Goal: Information Seeking & Learning: Find specific fact

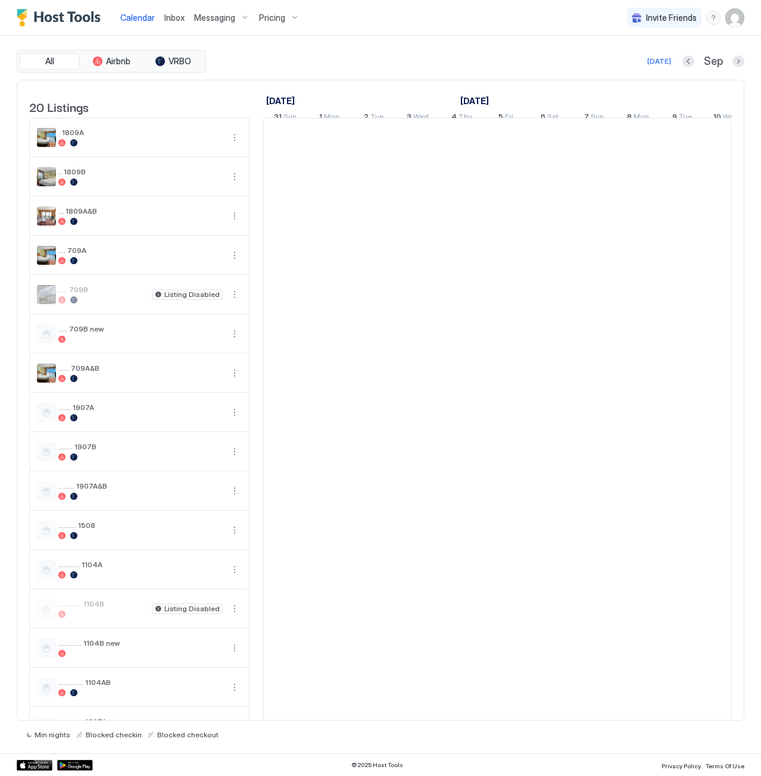
scroll to position [0, 661]
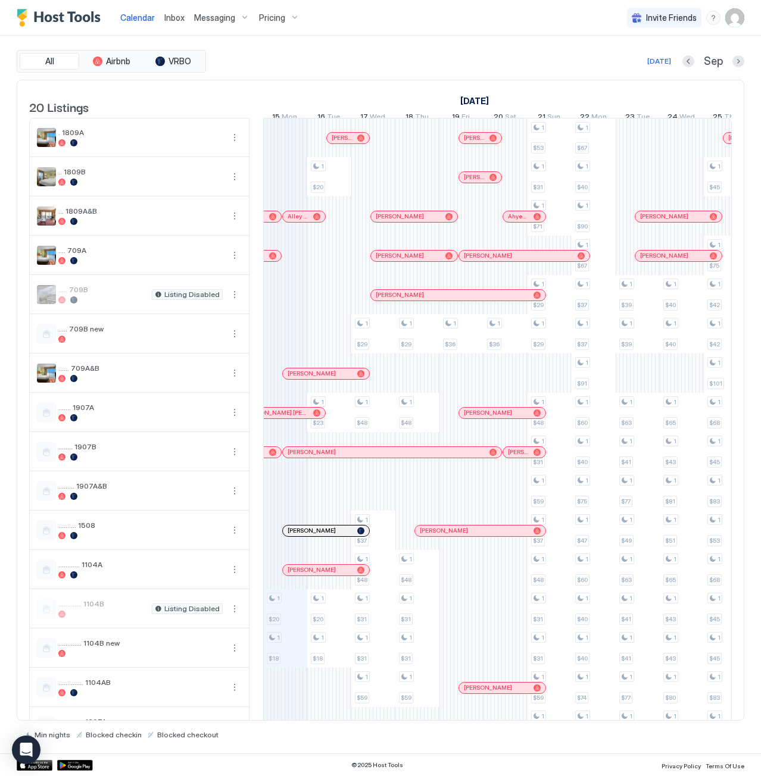
click at [401, 299] on div at bounding box center [401, 295] width 10 height 10
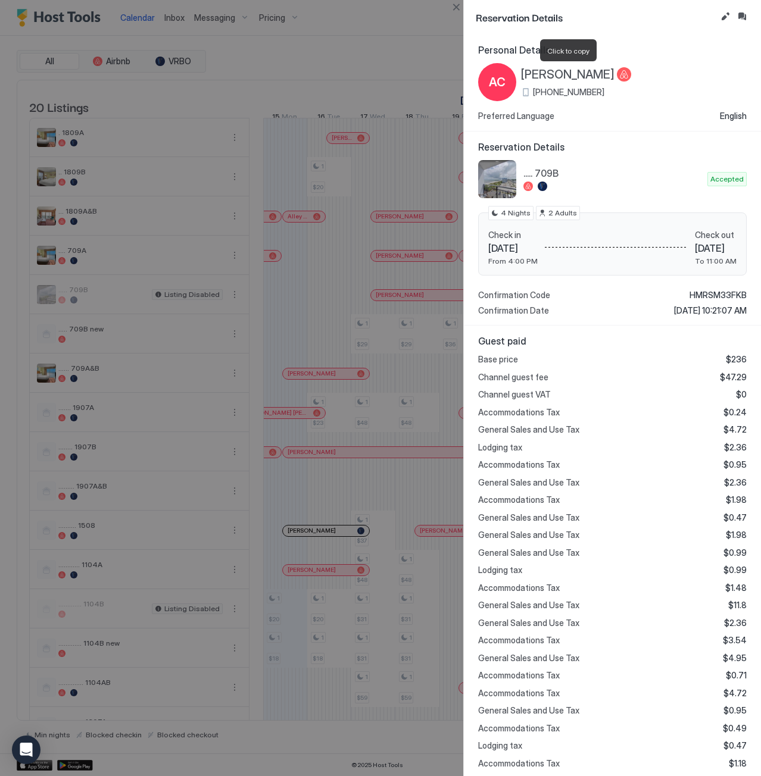
drag, startPoint x: 518, startPoint y: 67, endPoint x: 613, endPoint y: 72, distance: 94.7
click at [613, 72] on div "[PERSON_NAME] [PHONE_NUMBER]" at bounding box center [554, 82] width 153 height 38
drag, startPoint x: 570, startPoint y: 89, endPoint x: 532, endPoint y: 88, distance: 38.1
click at [532, 88] on div "[PHONE_NUMBER]" at bounding box center [576, 92] width 110 height 11
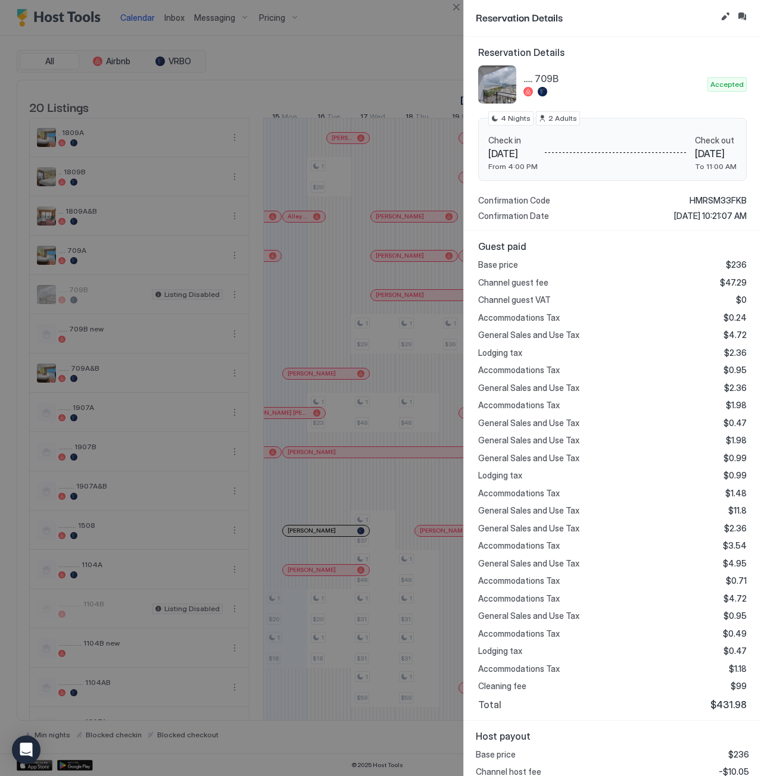
scroll to position [158, 0]
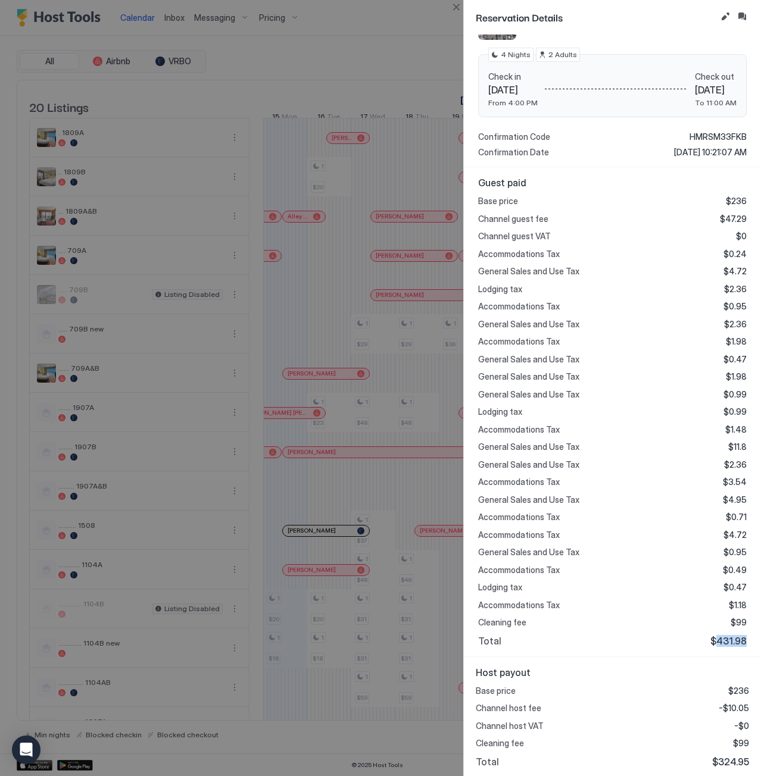
drag, startPoint x: 709, startPoint y: 636, endPoint x: 736, endPoint y: 637, distance: 26.8
click at [736, 637] on span "$431.98" at bounding box center [728, 641] width 36 height 12
drag, startPoint x: 732, startPoint y: 758, endPoint x: 739, endPoint y: 758, distance: 7.2
click at [739, 758] on span "$324.95" at bounding box center [730, 762] width 37 height 12
drag, startPoint x: 453, startPoint y: 4, endPoint x: 428, endPoint y: 290, distance: 288.0
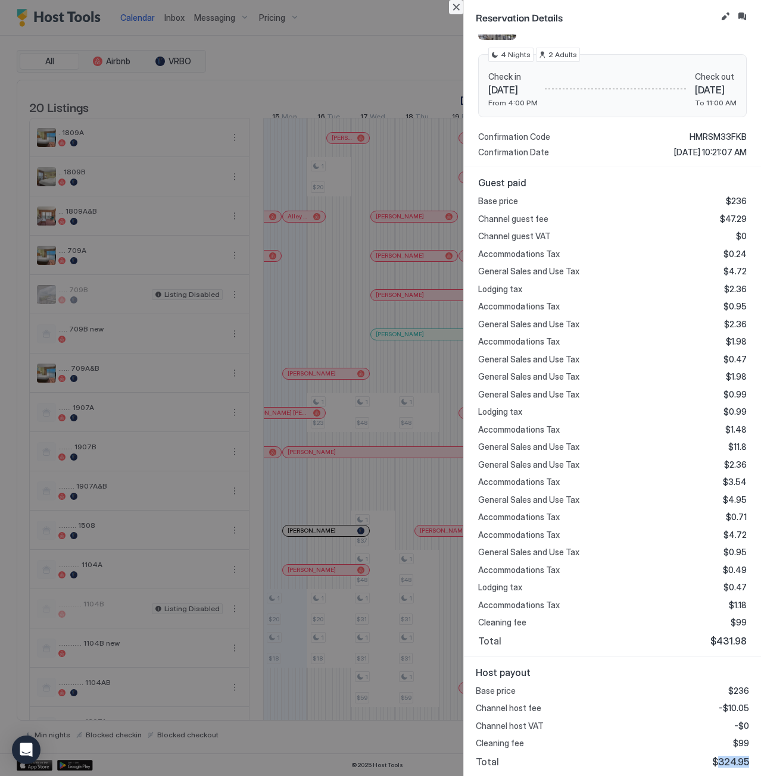
click at [453, 4] on button "Close" at bounding box center [456, 7] width 14 height 14
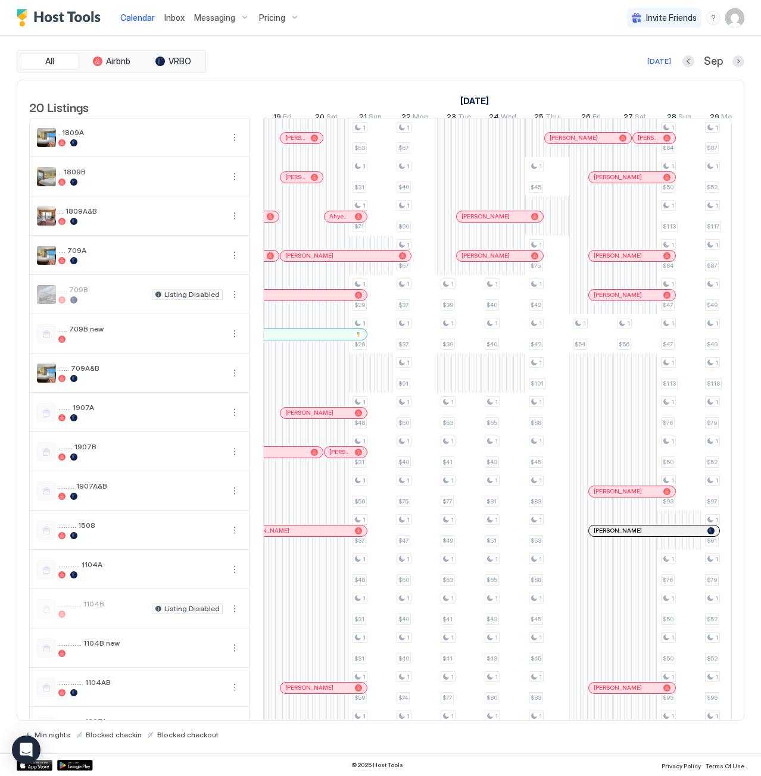
scroll to position [0, 0]
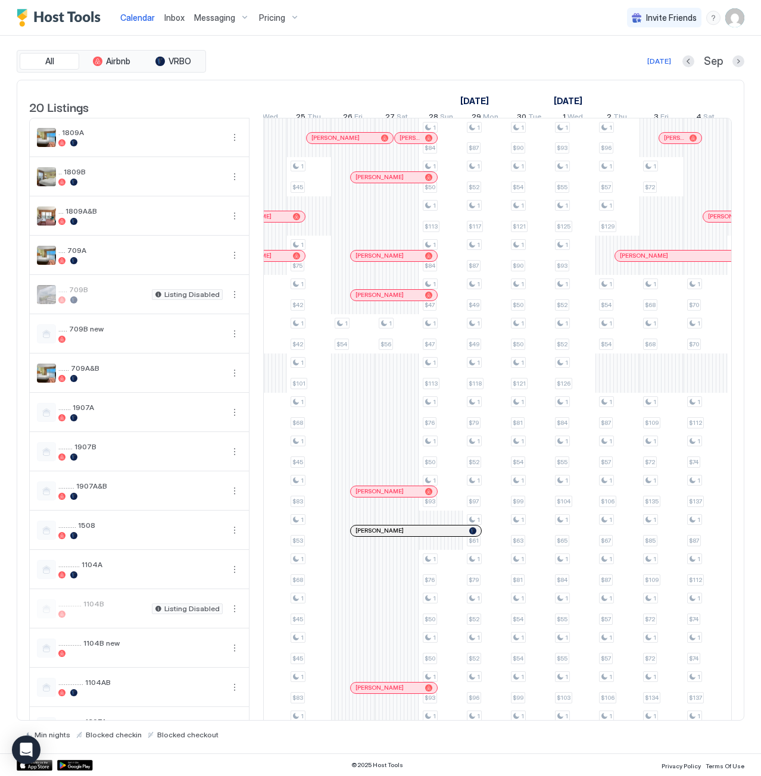
click at [389, 300] on div at bounding box center [390, 295] width 10 height 10
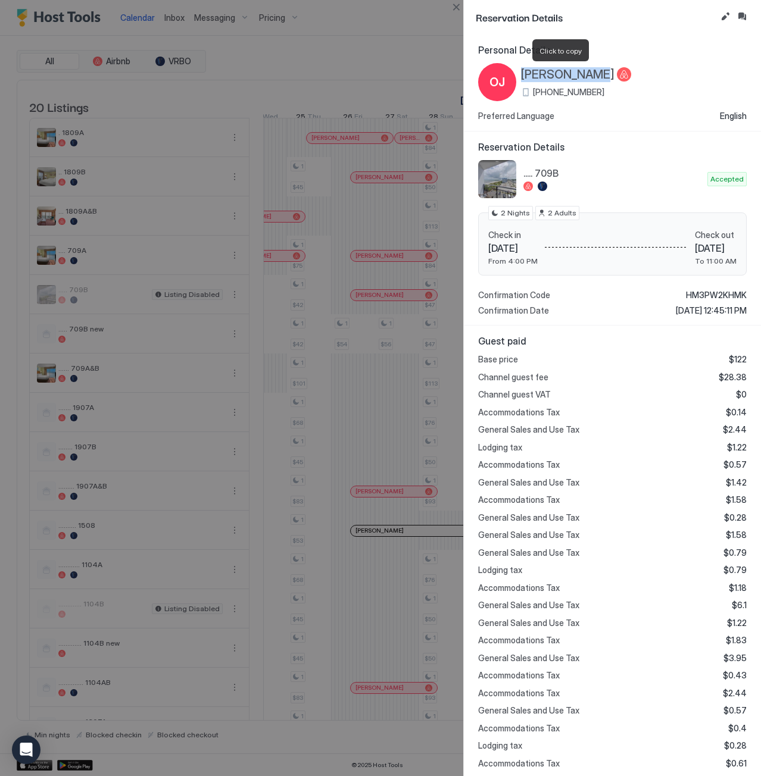
drag, startPoint x: 520, startPoint y: 73, endPoint x: 597, endPoint y: 79, distance: 77.6
click at [597, 79] on div "[PERSON_NAME] [PHONE_NUMBER]" at bounding box center [554, 82] width 153 height 38
copy span "[PERSON_NAME]"
drag, startPoint x: 609, startPoint y: 92, endPoint x: 527, endPoint y: 93, distance: 82.1
click at [527, 93] on div "[PHONE_NUMBER]" at bounding box center [576, 92] width 110 height 11
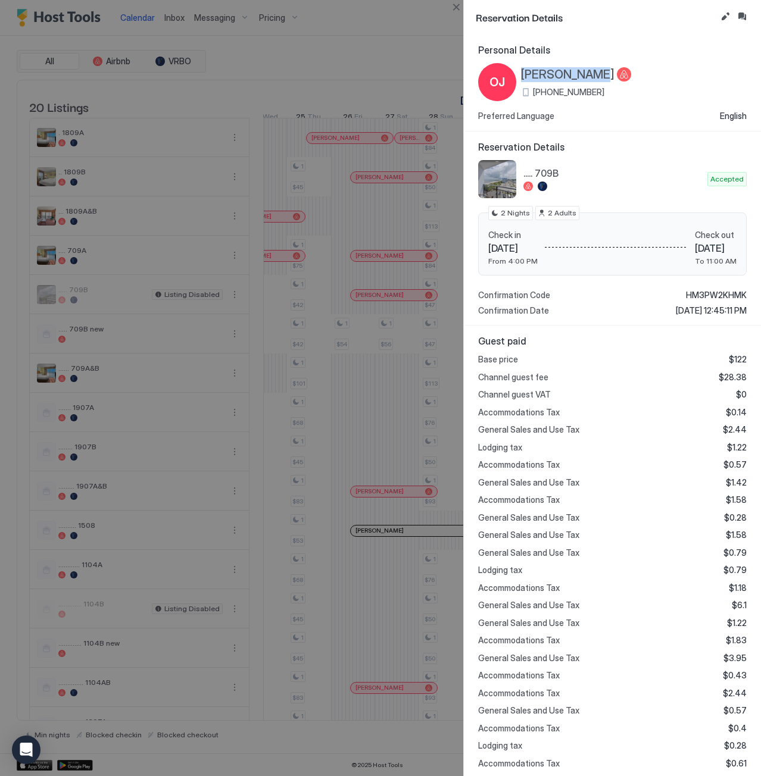
copy span "[PHONE_NUMBER]"
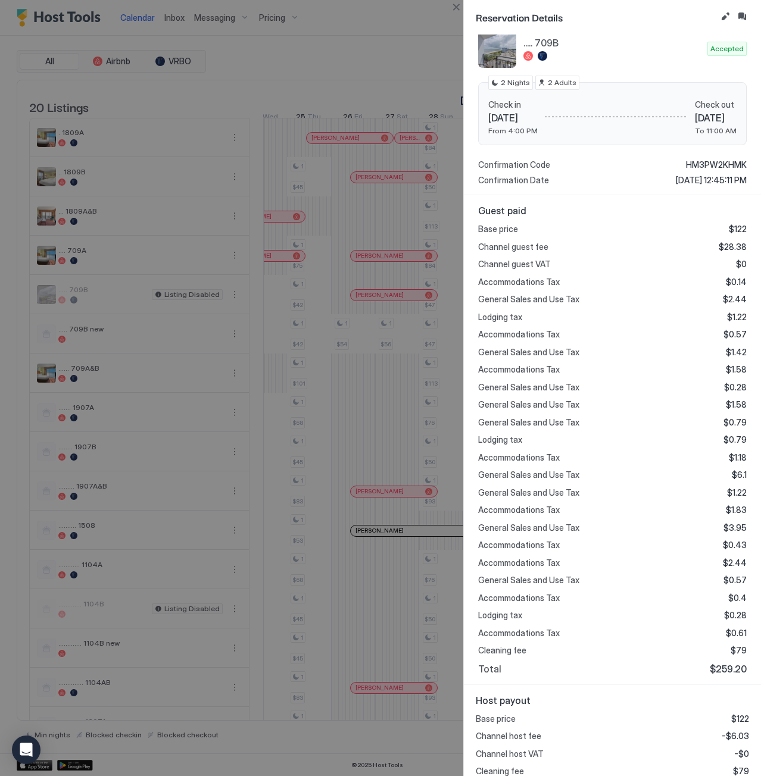
scroll to position [158, 0]
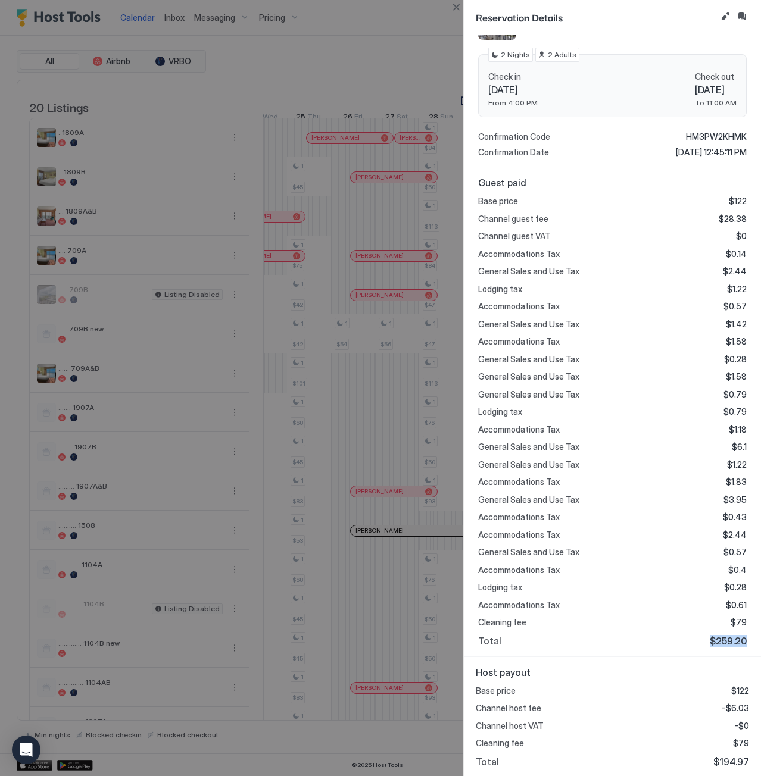
drag, startPoint x: 701, startPoint y: 637, endPoint x: 738, endPoint y: 637, distance: 36.9
click at [738, 637] on div "Guest paid Base price $122 Channel guest fee $28.38 Channel guest VAT $0 Accomm…" at bounding box center [612, 412] width 297 height 490
copy span "$259.20"
drag, startPoint x: 707, startPoint y: 758, endPoint x: 740, endPoint y: 757, distance: 33.3
click at [740, 757] on div "Host payout Base price $122 Channel host fee -$6.03 Channel host VAT -$0 Cleani…" at bounding box center [612, 717] width 297 height 120
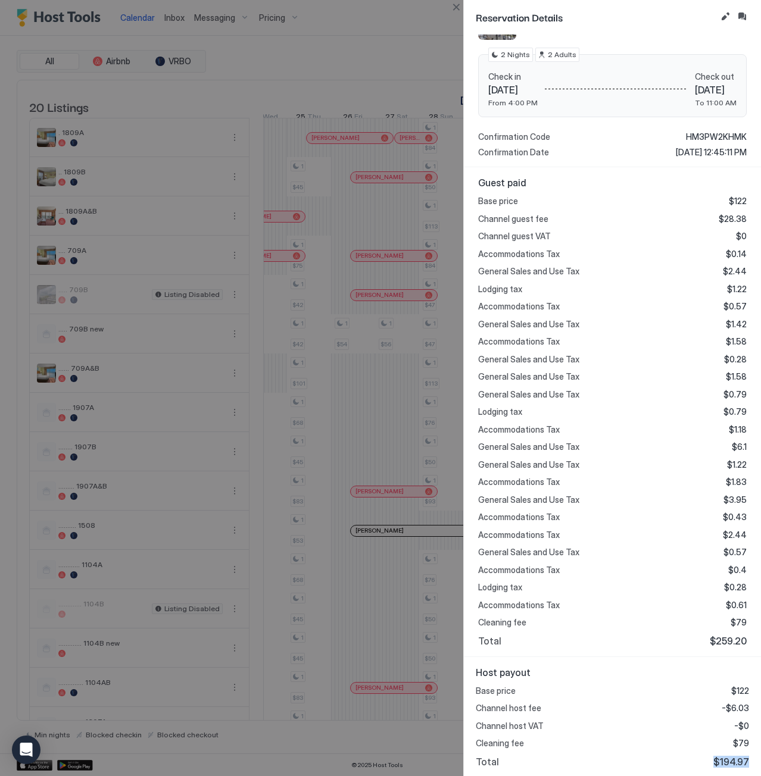
copy span "$194.97"
